Goal: Task Accomplishment & Management: Use online tool/utility

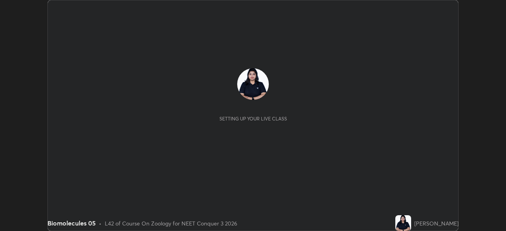
scroll to position [231, 506]
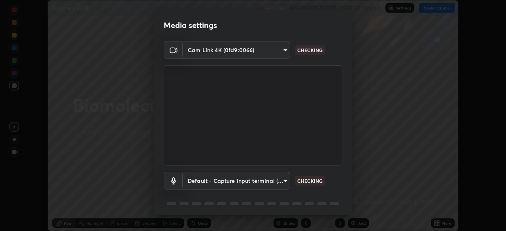
type input "ca2178d49a5cb12192a3fb46c4f9e24c845582a8c54499e9c28839f421edfd75"
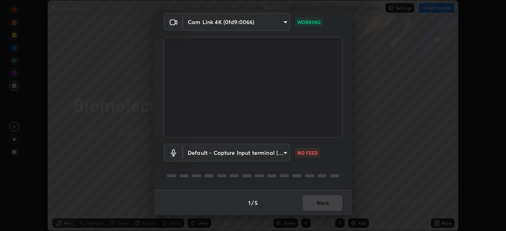
click at [282, 153] on body "Erase all Biomolecules 05 Recording WAS SCHEDULED TO START AT 11:30 AM Settings…" at bounding box center [253, 115] width 506 height 231
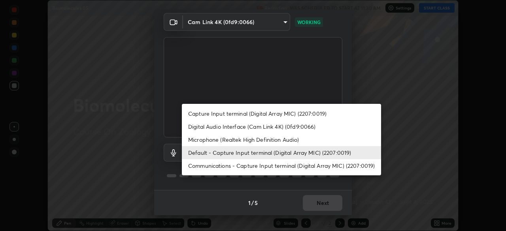
click at [293, 138] on li "Microphone (Realtek High Definition Audio)" at bounding box center [281, 139] width 199 height 13
type input "86aec7d829e42e6ea268cdcc98ba0c704b8f2fc3d2d016a195b452ad7add0abf"
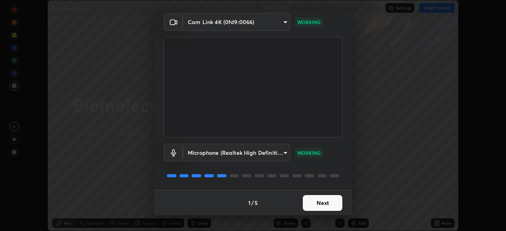
click at [326, 199] on button "Next" at bounding box center [323, 203] width 40 height 16
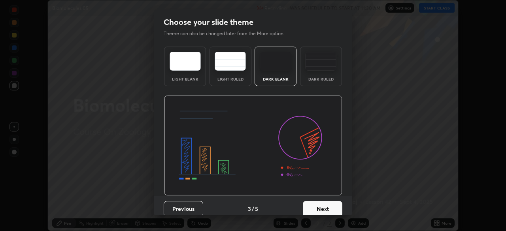
click at [334, 202] on button "Next" at bounding box center [323, 209] width 40 height 16
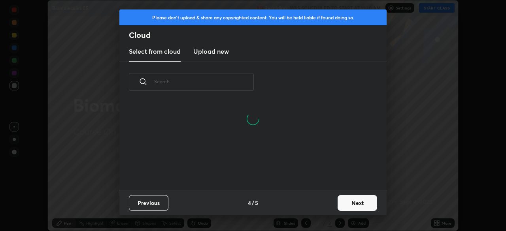
click at [355, 196] on button "Next" at bounding box center [358, 203] width 40 height 16
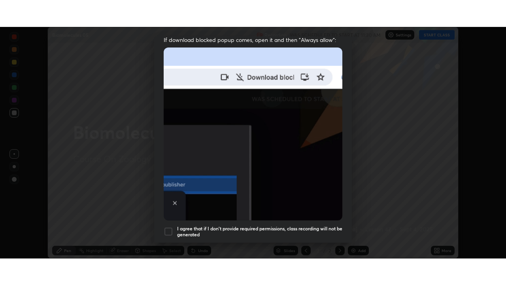
scroll to position [189, 0]
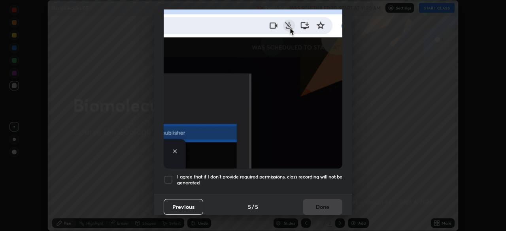
click at [168, 175] on div at bounding box center [168, 179] width 9 height 9
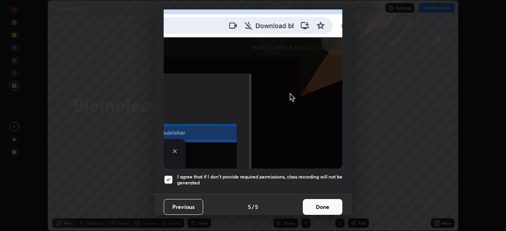
click at [334, 202] on button "Done" at bounding box center [323, 207] width 40 height 16
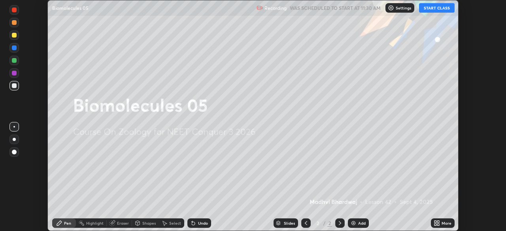
click at [430, 7] on button "START CLASS" at bounding box center [437, 7] width 36 height 9
click at [438, 222] on icon at bounding box center [438, 222] width 2 height 2
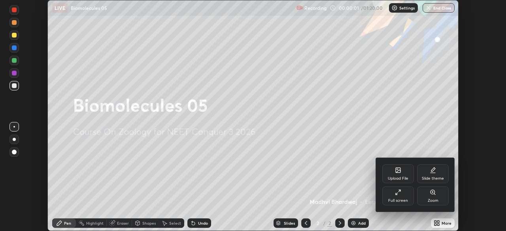
click at [402, 191] on div "Full screen" at bounding box center [398, 196] width 32 height 19
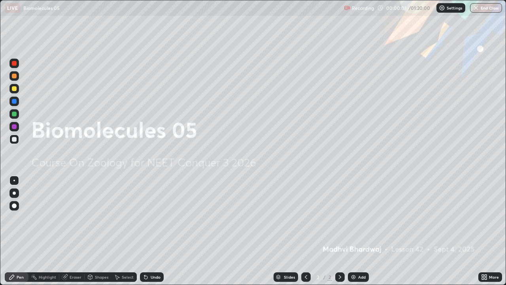
scroll to position [285, 506]
click at [363, 231] on div "Add" at bounding box center [362, 277] width 8 height 4
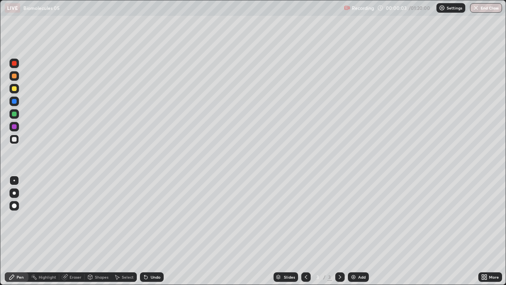
click at [18, 91] on div at bounding box center [13, 88] width 9 height 9
click at [15, 140] on div at bounding box center [14, 139] width 5 height 5
click at [17, 100] on div at bounding box center [13, 100] width 9 height 9
click at [15, 63] on div at bounding box center [14, 63] width 5 height 5
click at [10, 88] on div at bounding box center [13, 88] width 9 height 9
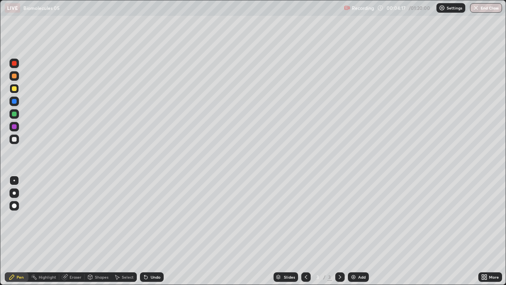
click at [73, 231] on div "Eraser" at bounding box center [76, 277] width 12 height 4
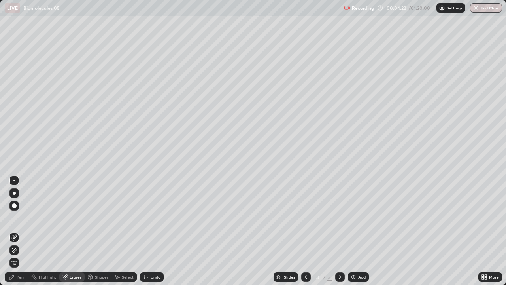
click at [17, 231] on div "Pen" at bounding box center [17, 276] width 24 height 9
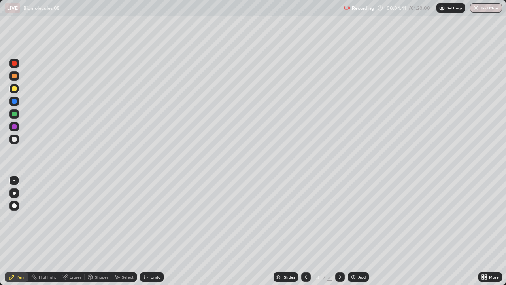
click at [15, 116] on div at bounding box center [14, 114] width 5 height 5
click at [153, 231] on div "Undo" at bounding box center [152, 276] width 24 height 9
click at [17, 65] on div at bounding box center [13, 63] width 9 height 9
click at [17, 115] on div at bounding box center [13, 113] width 9 height 9
click at [17, 139] on div at bounding box center [13, 138] width 9 height 9
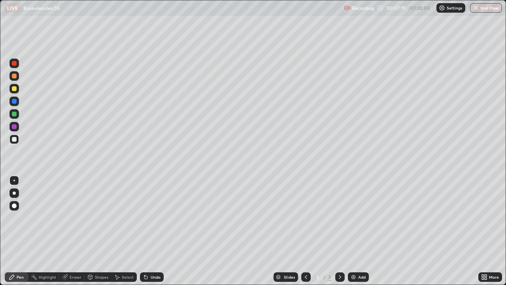
click at [14, 74] on div at bounding box center [14, 76] width 5 height 5
click at [18, 116] on div at bounding box center [13, 113] width 9 height 9
click at [18, 90] on div at bounding box center [13, 88] width 9 height 9
click at [19, 143] on div at bounding box center [13, 139] width 9 height 13
click at [363, 231] on div "Add" at bounding box center [362, 277] width 8 height 4
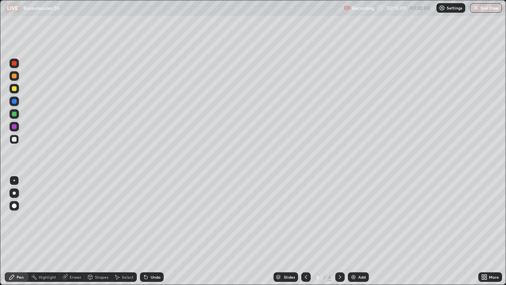
click at [16, 91] on div at bounding box center [13, 88] width 9 height 9
click at [0, 144] on div "Setting up your live class" at bounding box center [253, 142] width 506 height 285
click at [352, 231] on img at bounding box center [353, 277] width 6 height 6
click at [16, 139] on div at bounding box center [14, 139] width 5 height 5
click at [15, 125] on div at bounding box center [14, 126] width 5 height 5
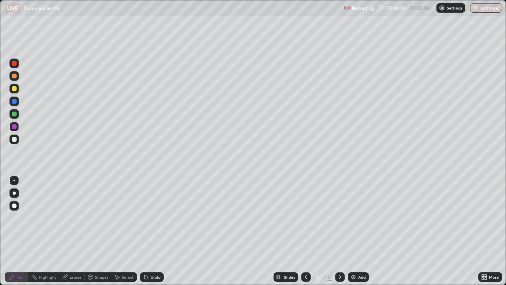
click at [17, 140] on div at bounding box center [13, 138] width 9 height 9
click at [154, 231] on div "Undo" at bounding box center [156, 277] width 10 height 4
click at [155, 231] on div "Undo" at bounding box center [152, 276] width 24 height 9
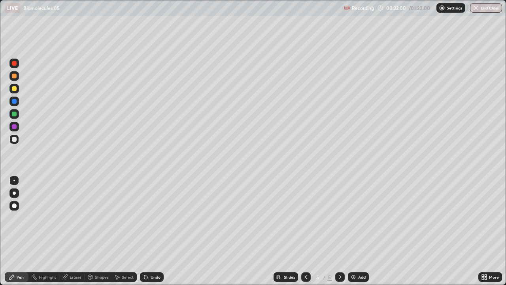
click at [357, 231] on div "Add" at bounding box center [358, 276] width 21 height 9
click at [16, 92] on div at bounding box center [13, 88] width 9 height 9
click at [14, 116] on div at bounding box center [14, 114] width 5 height 5
click at [13, 142] on div at bounding box center [13, 138] width 9 height 9
click at [483, 231] on icon at bounding box center [483, 278] width 2 height 2
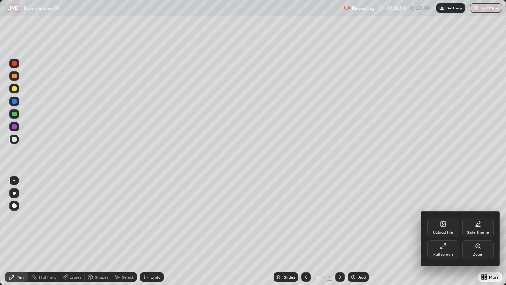
click at [380, 231] on div at bounding box center [253, 142] width 506 height 285
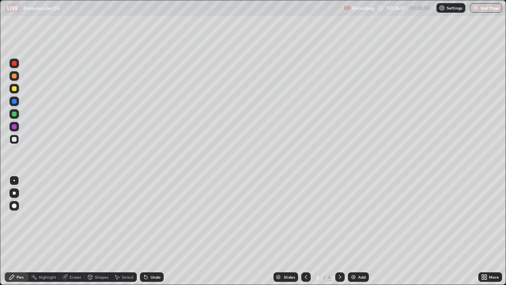
click at [365, 231] on div "Upload File Slide theme Full screen Zoom" at bounding box center [253, 142] width 506 height 285
click at [367, 231] on div "Add" at bounding box center [358, 276] width 21 height 9
click at [17, 141] on div at bounding box center [13, 138] width 9 height 9
click at [17, 142] on div at bounding box center [13, 138] width 9 height 9
click at [163, 231] on div "Undo" at bounding box center [152, 276] width 24 height 9
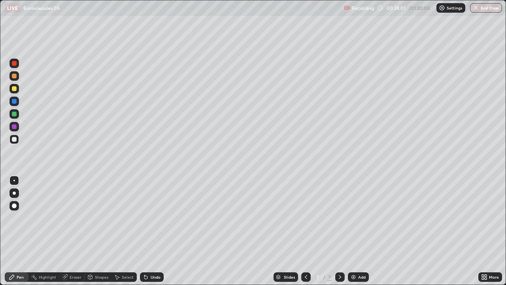
click at [161, 231] on div "Undo" at bounding box center [152, 276] width 24 height 9
click at [18, 89] on div at bounding box center [13, 88] width 9 height 9
click at [361, 231] on div "Add" at bounding box center [362, 277] width 8 height 4
click at [19, 140] on div at bounding box center [13, 138] width 9 height 9
click at [361, 231] on div "Add" at bounding box center [362, 277] width 8 height 4
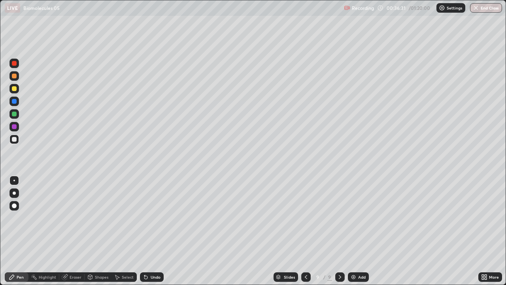
click at [17, 91] on div at bounding box center [13, 88] width 9 height 9
click at [70, 231] on div "Eraser" at bounding box center [76, 277] width 12 height 4
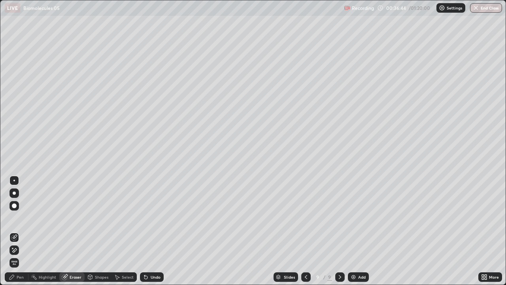
click at [25, 231] on div "Pen" at bounding box center [17, 276] width 24 height 9
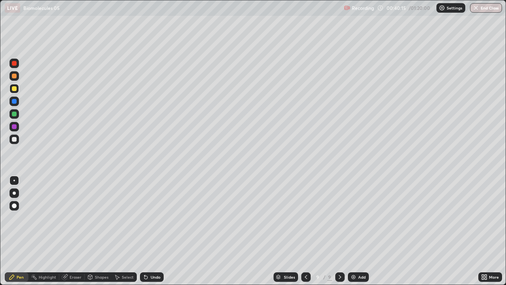
click at [365, 231] on div "Add" at bounding box center [358, 276] width 21 height 9
click at [18, 143] on div at bounding box center [13, 138] width 9 height 9
click at [19, 77] on div at bounding box center [13, 75] width 9 height 9
click at [18, 139] on div at bounding box center [13, 138] width 9 height 9
click at [359, 231] on div "Add" at bounding box center [362, 277] width 8 height 4
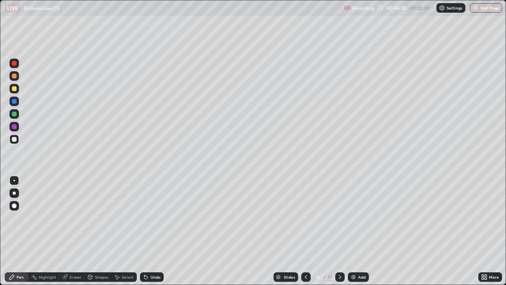
click at [17, 91] on div at bounding box center [13, 88] width 9 height 9
click at [16, 141] on div at bounding box center [13, 138] width 9 height 9
click at [361, 231] on div "Add" at bounding box center [362, 277] width 8 height 4
click at [14, 90] on div at bounding box center [14, 88] width 5 height 5
click at [17, 141] on div at bounding box center [13, 138] width 9 height 9
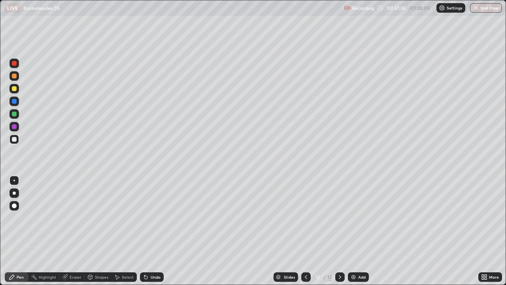
click at [19, 91] on div at bounding box center [13, 88] width 9 height 13
click at [358, 231] on div "Add" at bounding box center [362, 277] width 8 height 4
click at [15, 137] on div at bounding box center [14, 139] width 5 height 5
click at [17, 88] on div at bounding box center [13, 88] width 9 height 9
click at [159, 231] on div "Undo" at bounding box center [156, 277] width 10 height 4
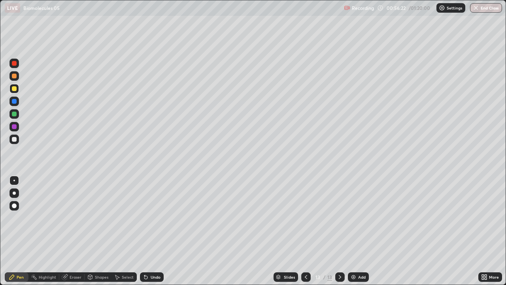
click at [160, 231] on div "Undo" at bounding box center [152, 276] width 24 height 9
click at [155, 231] on div "Undo" at bounding box center [156, 277] width 10 height 4
click at [17, 141] on div at bounding box center [13, 138] width 9 height 9
click at [17, 67] on div at bounding box center [13, 63] width 9 height 9
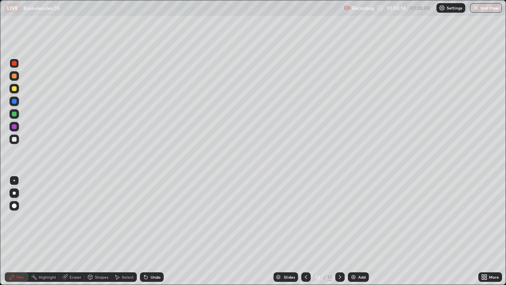
click at [365, 231] on div "Add" at bounding box center [358, 276] width 21 height 9
click at [15, 138] on div at bounding box center [14, 139] width 5 height 5
click at [17, 62] on div at bounding box center [13, 63] width 9 height 9
click at [17, 141] on div at bounding box center [13, 138] width 9 height 9
click at [357, 231] on div "Add" at bounding box center [358, 276] width 21 height 9
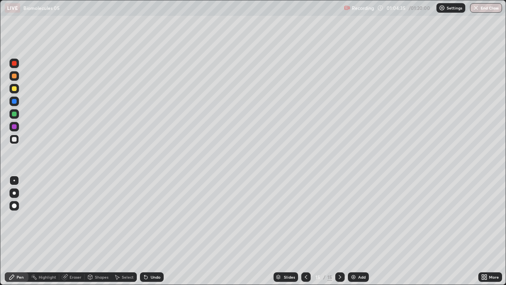
click at [17, 111] on div at bounding box center [13, 113] width 9 height 9
click at [79, 231] on div "Eraser" at bounding box center [76, 277] width 12 height 4
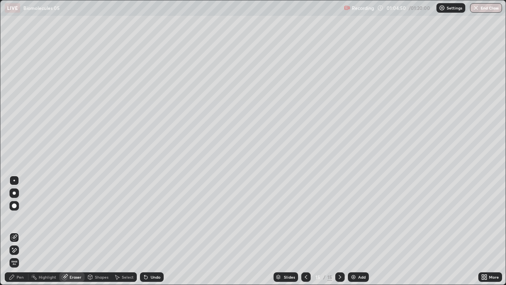
click at [23, 231] on div "Pen" at bounding box center [20, 277] width 7 height 4
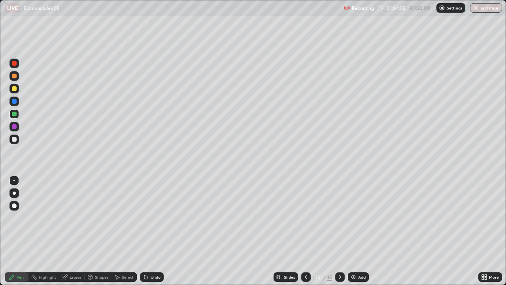
click at [76, 231] on div "Eraser" at bounding box center [76, 277] width 12 height 4
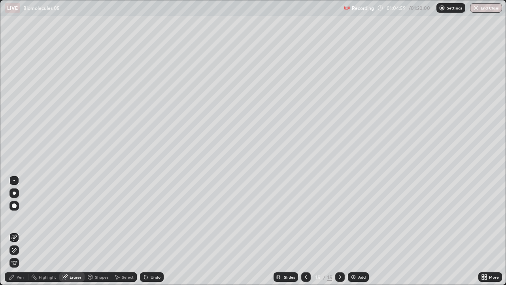
click at [21, 231] on div "Pen" at bounding box center [17, 276] width 24 height 9
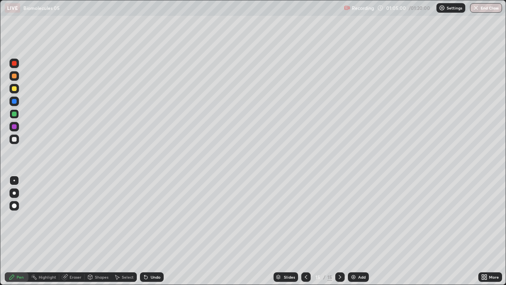
click at [18, 90] on div at bounding box center [13, 88] width 9 height 9
click at [366, 231] on div "Add" at bounding box center [358, 276] width 21 height 9
click at [17, 141] on div at bounding box center [13, 138] width 9 height 9
click at [18, 115] on div at bounding box center [13, 113] width 9 height 9
click at [18, 102] on div at bounding box center [13, 100] width 9 height 9
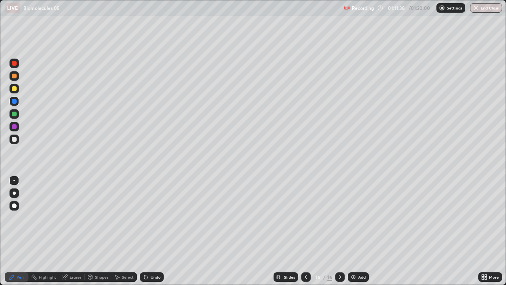
click at [153, 231] on div "Undo" at bounding box center [156, 277] width 10 height 4
click at [146, 231] on icon at bounding box center [145, 277] width 3 height 3
click at [144, 231] on icon at bounding box center [144, 275] width 1 height 1
click at [18, 113] on div at bounding box center [13, 113] width 9 height 9
click at [15, 126] on div at bounding box center [14, 126] width 5 height 5
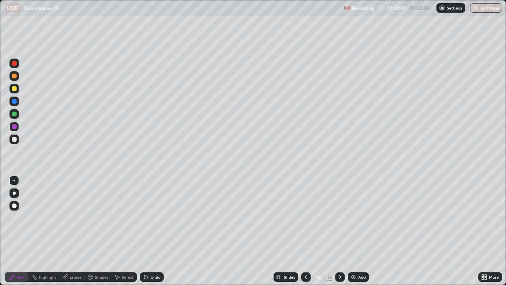
click at [13, 140] on div at bounding box center [14, 139] width 5 height 5
click at [15, 113] on div at bounding box center [14, 114] width 5 height 5
click at [151, 231] on div "Undo" at bounding box center [156, 277] width 10 height 4
click at [144, 231] on icon at bounding box center [144, 275] width 1 height 1
click at [17, 142] on div at bounding box center [13, 138] width 9 height 9
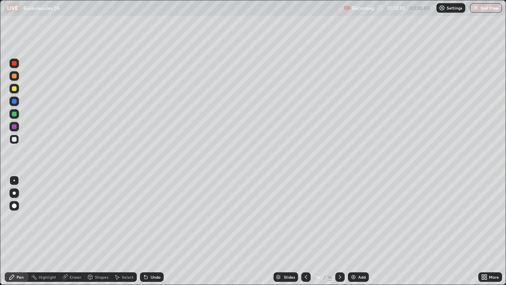
click at [15, 113] on div at bounding box center [14, 114] width 5 height 5
click at [15, 76] on div at bounding box center [14, 76] width 5 height 5
click at [14, 127] on div at bounding box center [14, 126] width 5 height 5
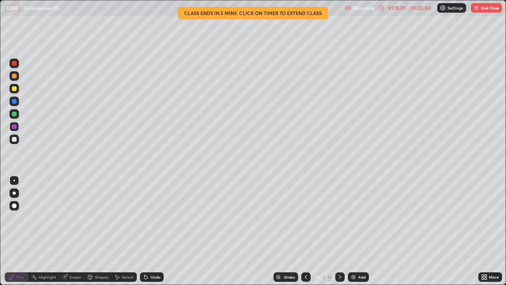
click at [484, 5] on button "End Class" at bounding box center [486, 7] width 31 height 9
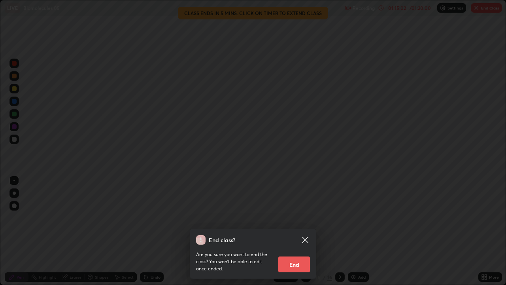
click at [300, 231] on button "End" at bounding box center [294, 264] width 32 height 16
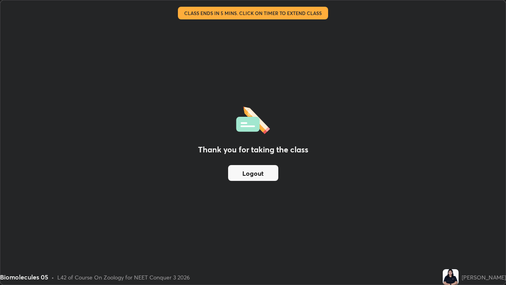
click at [296, 231] on div "Thank you for taking the class Logout" at bounding box center [252, 142] width 505 height 284
click at [244, 176] on button "Logout" at bounding box center [253, 173] width 50 height 16
click at [234, 180] on button "Logout" at bounding box center [253, 173] width 50 height 16
click at [233, 173] on button "Logout" at bounding box center [253, 173] width 50 height 16
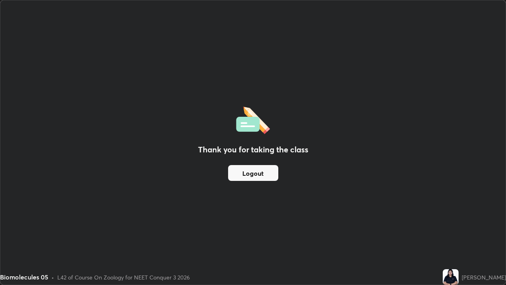
click at [246, 172] on button "Logout" at bounding box center [253, 173] width 50 height 16
click at [271, 178] on button "Logout" at bounding box center [253, 173] width 50 height 16
click at [267, 180] on button "Logout" at bounding box center [253, 173] width 50 height 16
click at [269, 176] on button "Logout" at bounding box center [253, 173] width 50 height 16
click at [272, 169] on button "Logout" at bounding box center [253, 173] width 50 height 16
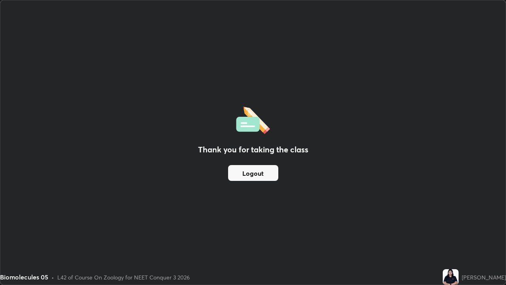
click at [268, 176] on button "Logout" at bounding box center [253, 173] width 50 height 16
click at [262, 174] on button "Logout" at bounding box center [253, 173] width 50 height 16
click at [259, 170] on button "Logout" at bounding box center [253, 173] width 50 height 16
click at [262, 180] on button "Logout" at bounding box center [253, 173] width 50 height 16
click at [272, 174] on button "Logout" at bounding box center [253, 173] width 50 height 16
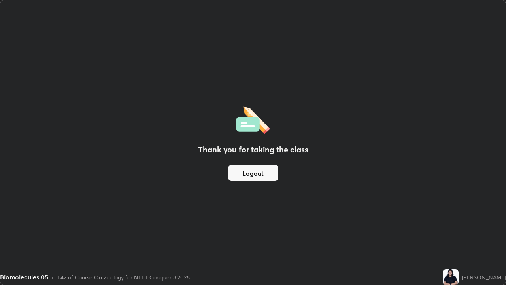
click at [271, 173] on button "Logout" at bounding box center [253, 173] width 50 height 16
click at [269, 178] on button "Logout" at bounding box center [253, 173] width 50 height 16
click at [267, 176] on button "Logout" at bounding box center [253, 173] width 50 height 16
click at [262, 177] on button "Logout" at bounding box center [253, 173] width 50 height 16
click at [260, 176] on button "Logout" at bounding box center [253, 173] width 50 height 16
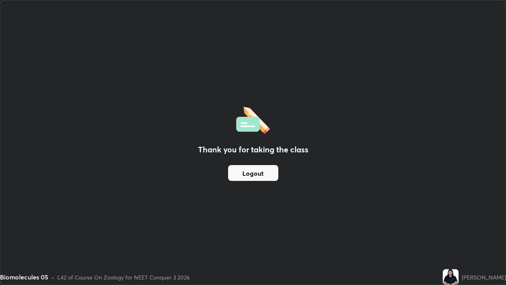
click at [263, 177] on button "Logout" at bounding box center [253, 173] width 50 height 16
click at [269, 175] on button "Logout" at bounding box center [253, 173] width 50 height 16
